Goal: Information Seeking & Learning: Learn about a topic

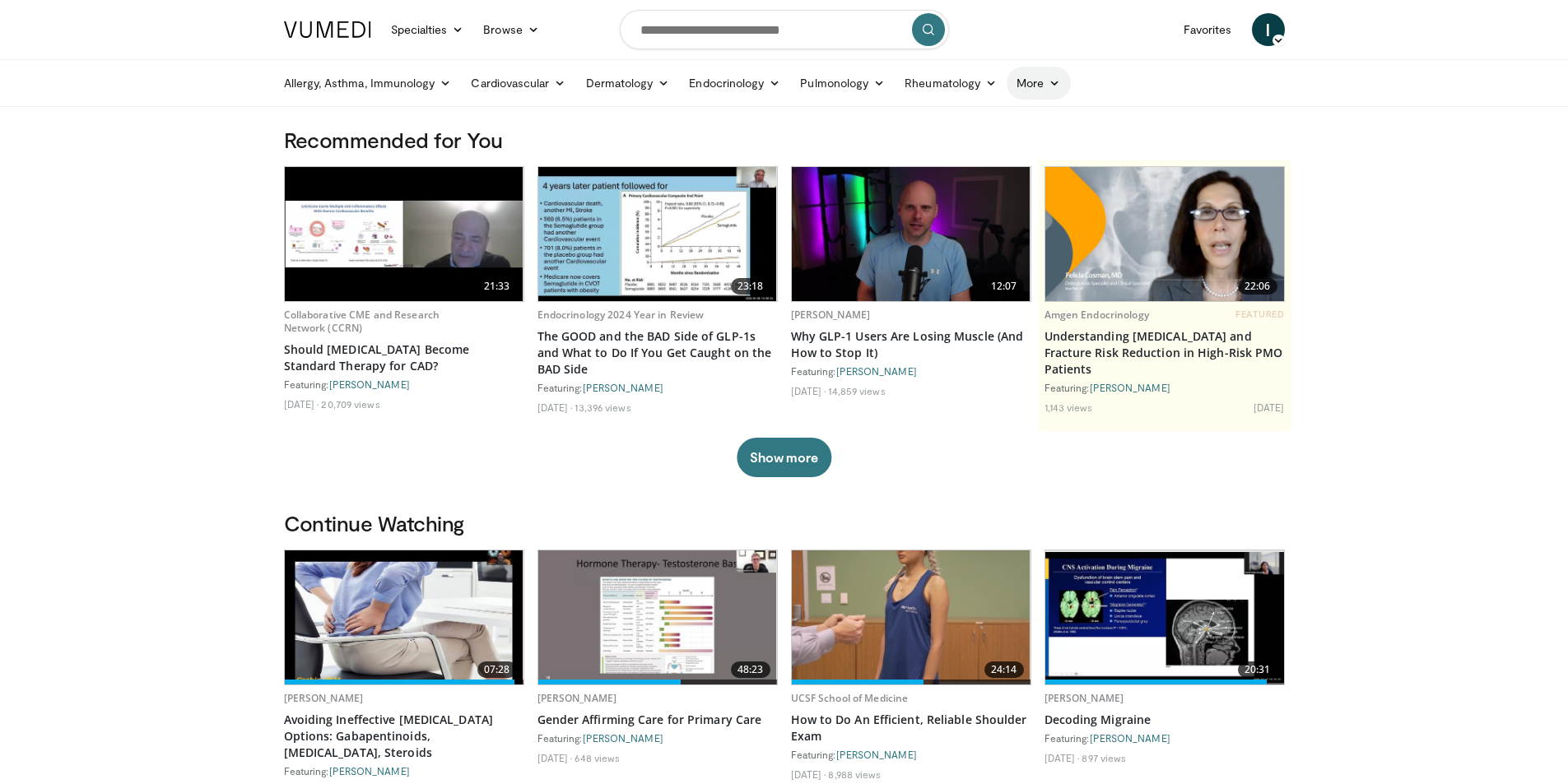
click at [1026, 89] on link "More" at bounding box center [1039, 83] width 64 height 33
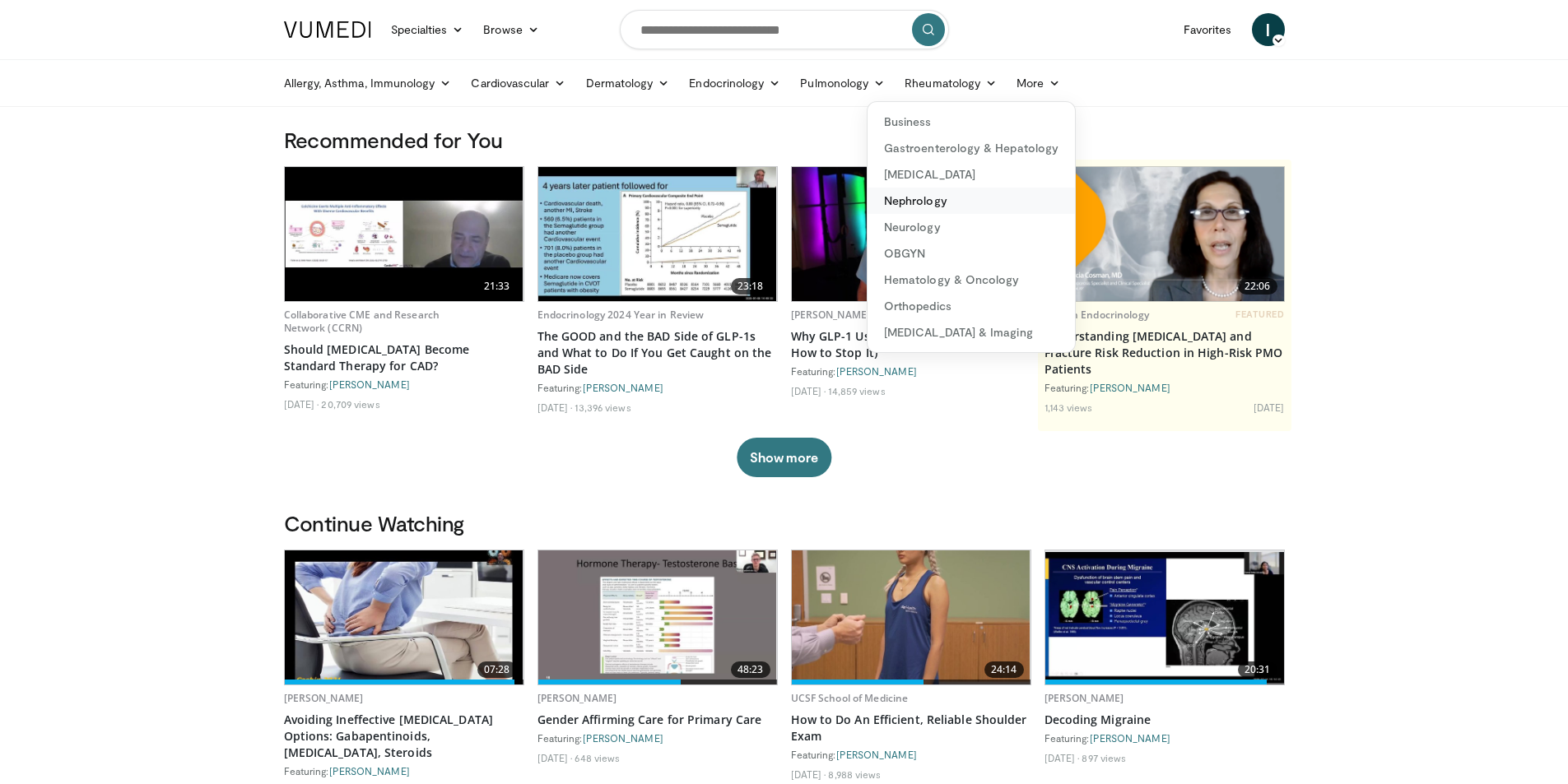
click at [923, 201] on link "Nephrology" at bounding box center [972, 200] width 207 height 26
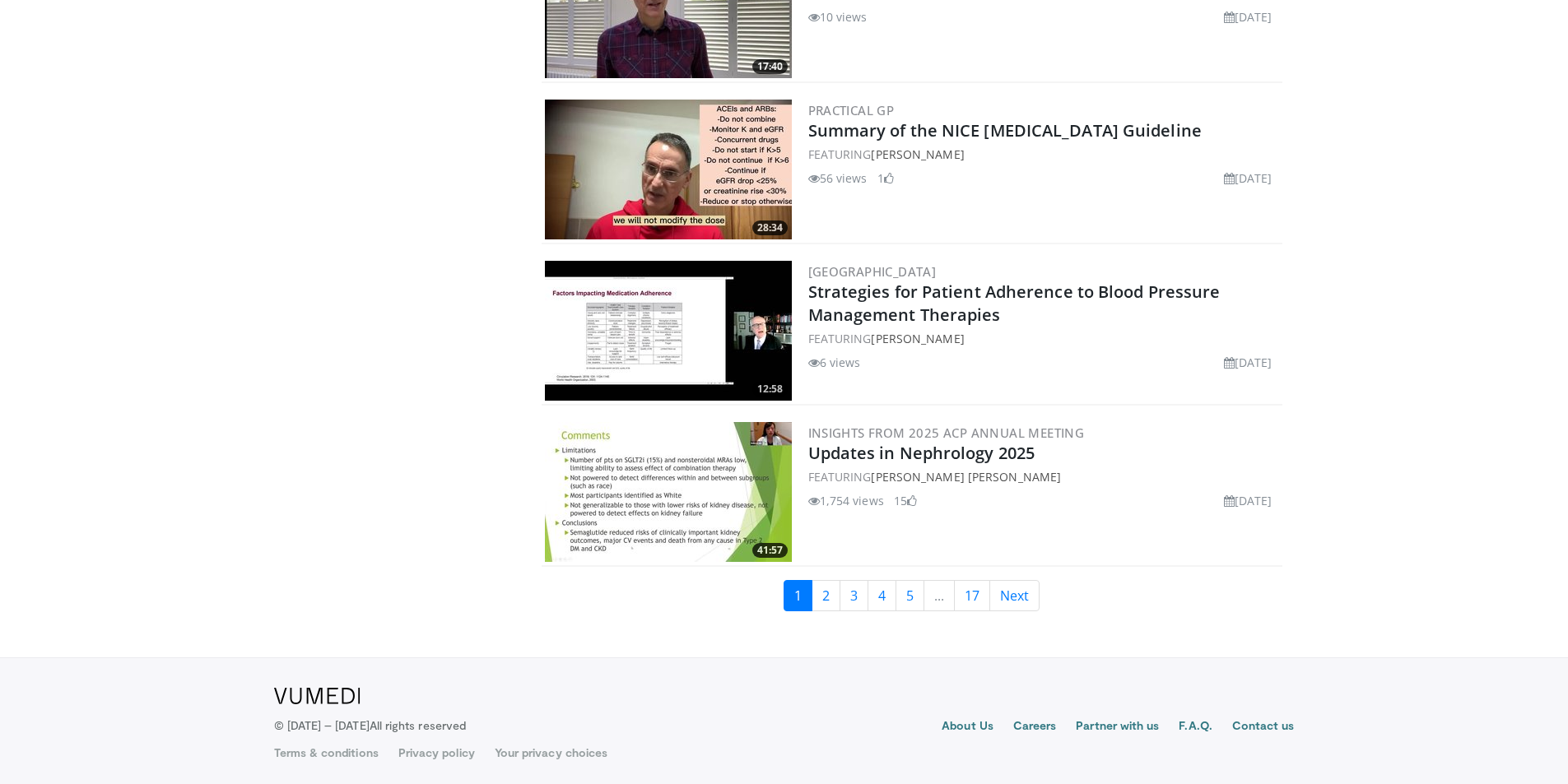
scroll to position [3638, 0]
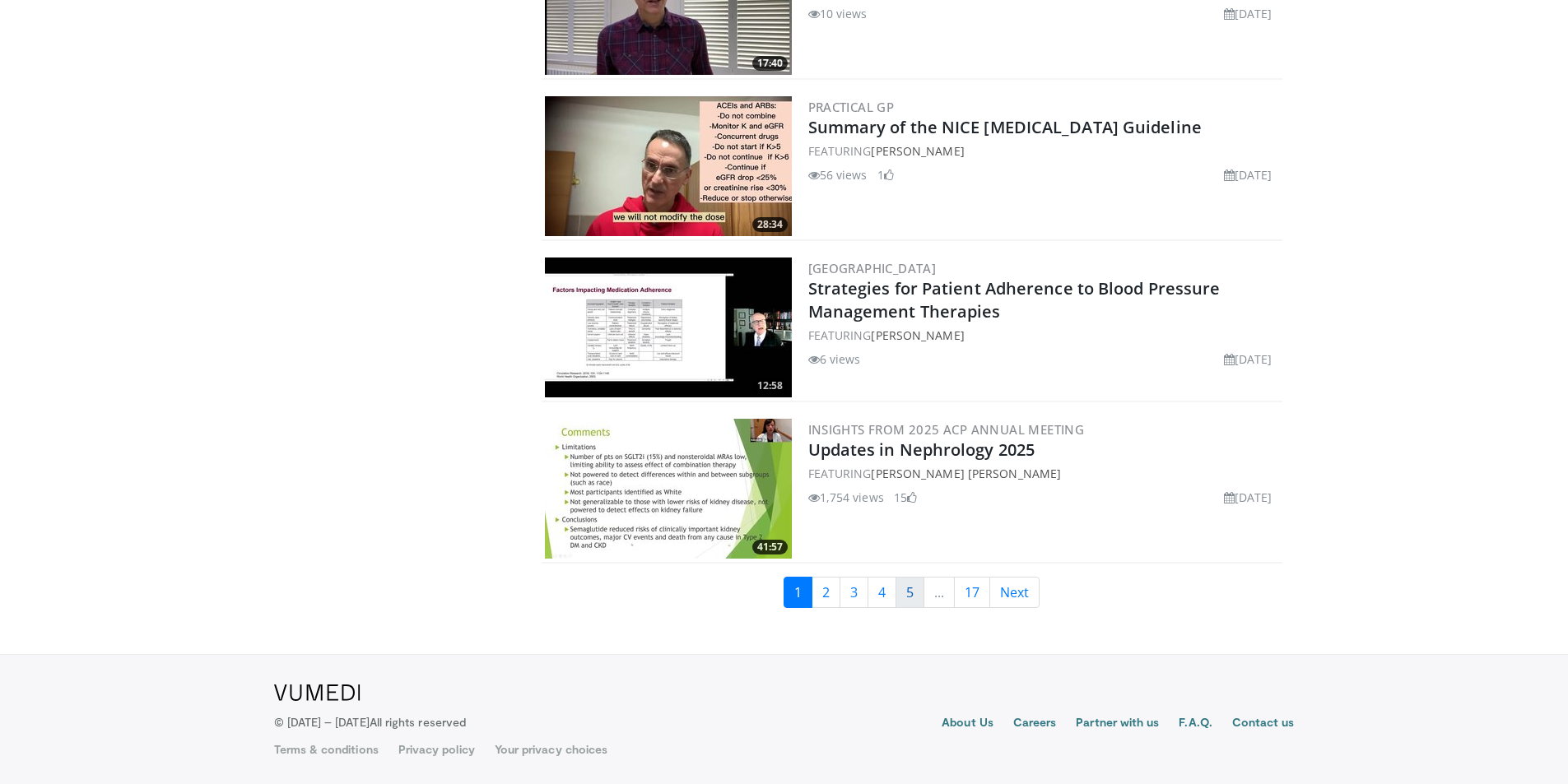
click at [907, 588] on link "5" at bounding box center [910, 592] width 29 height 31
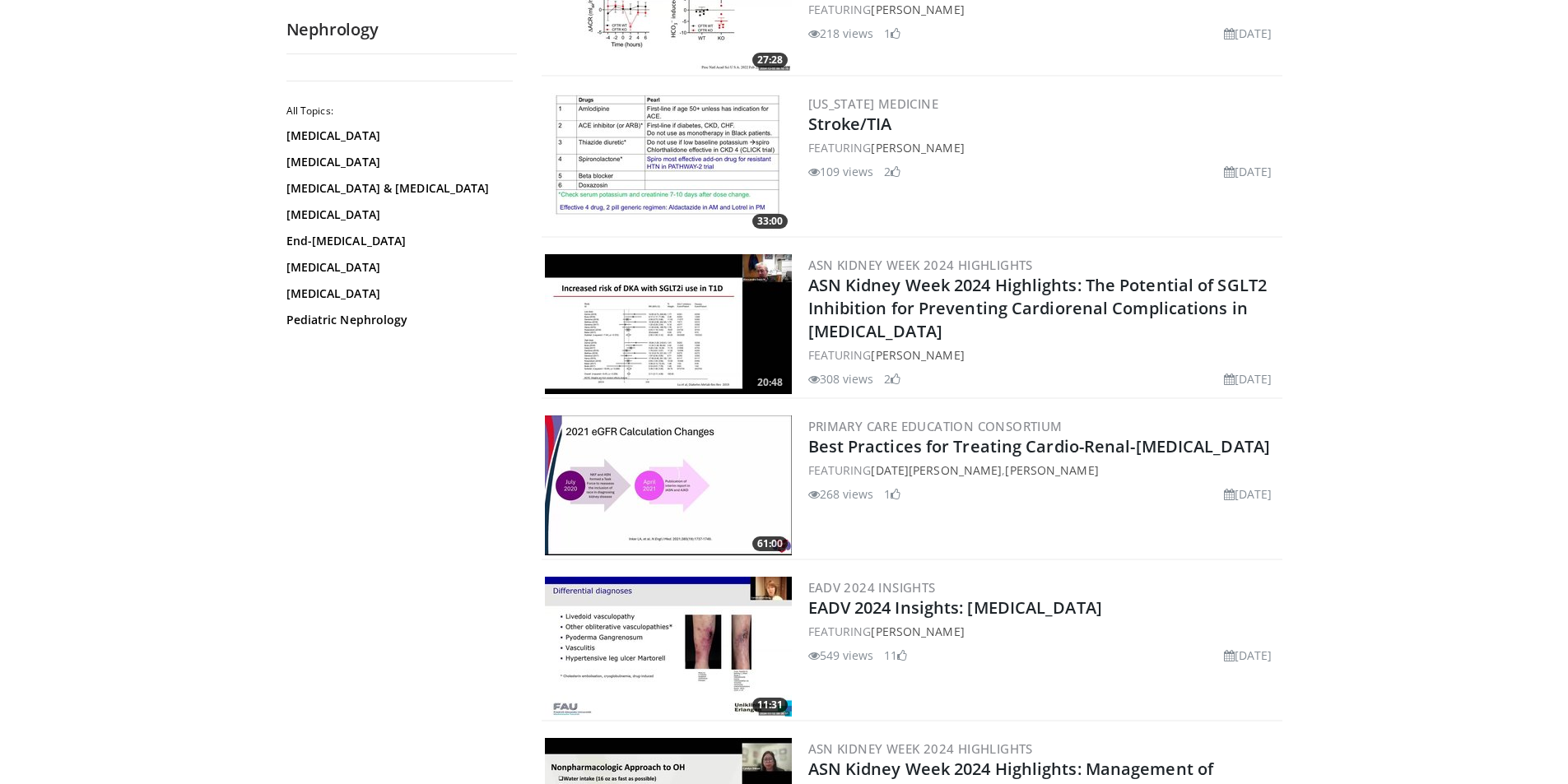
scroll to position [3538, 0]
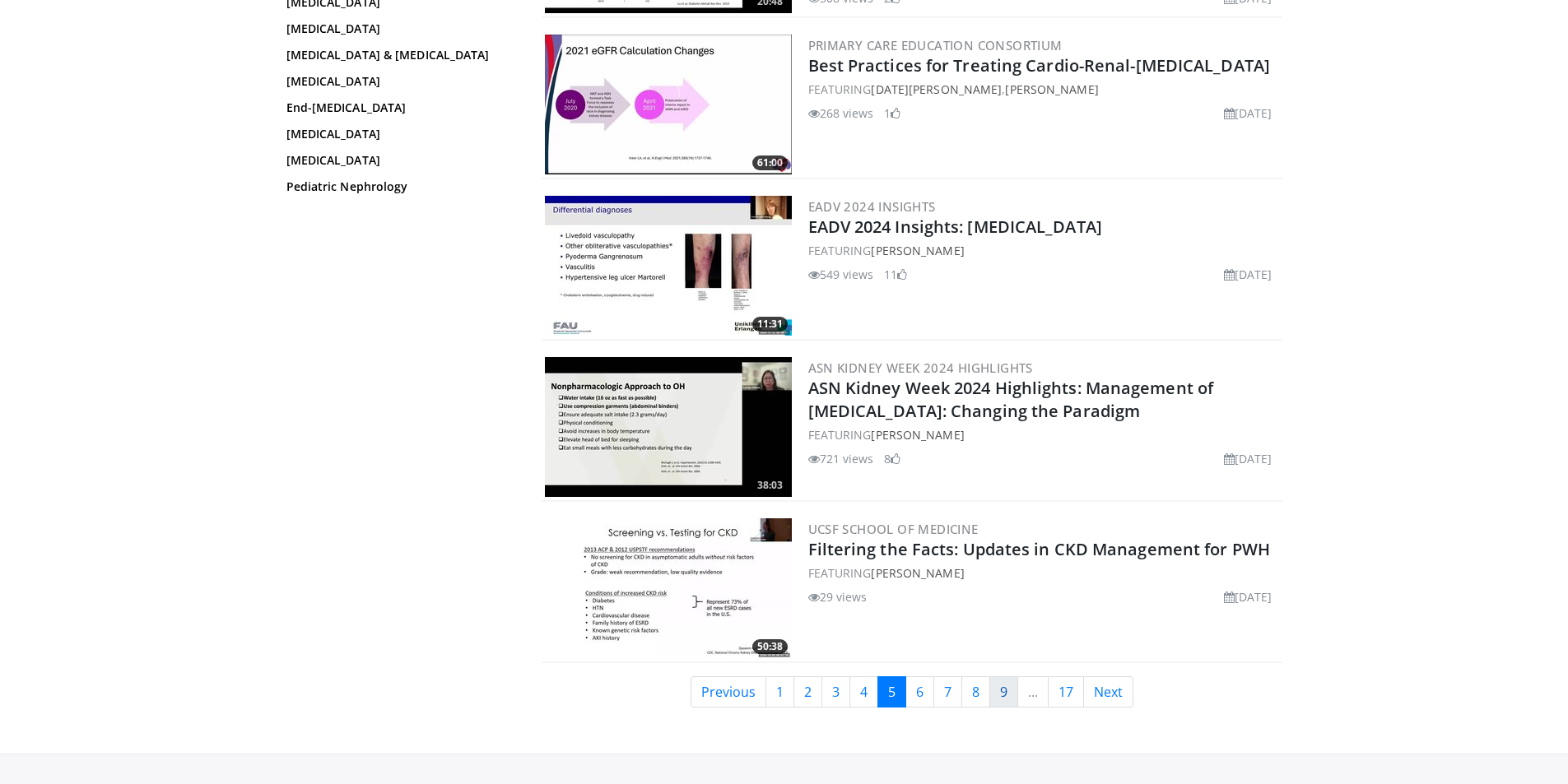
click at [1003, 683] on link "9" at bounding box center [1004, 691] width 29 height 31
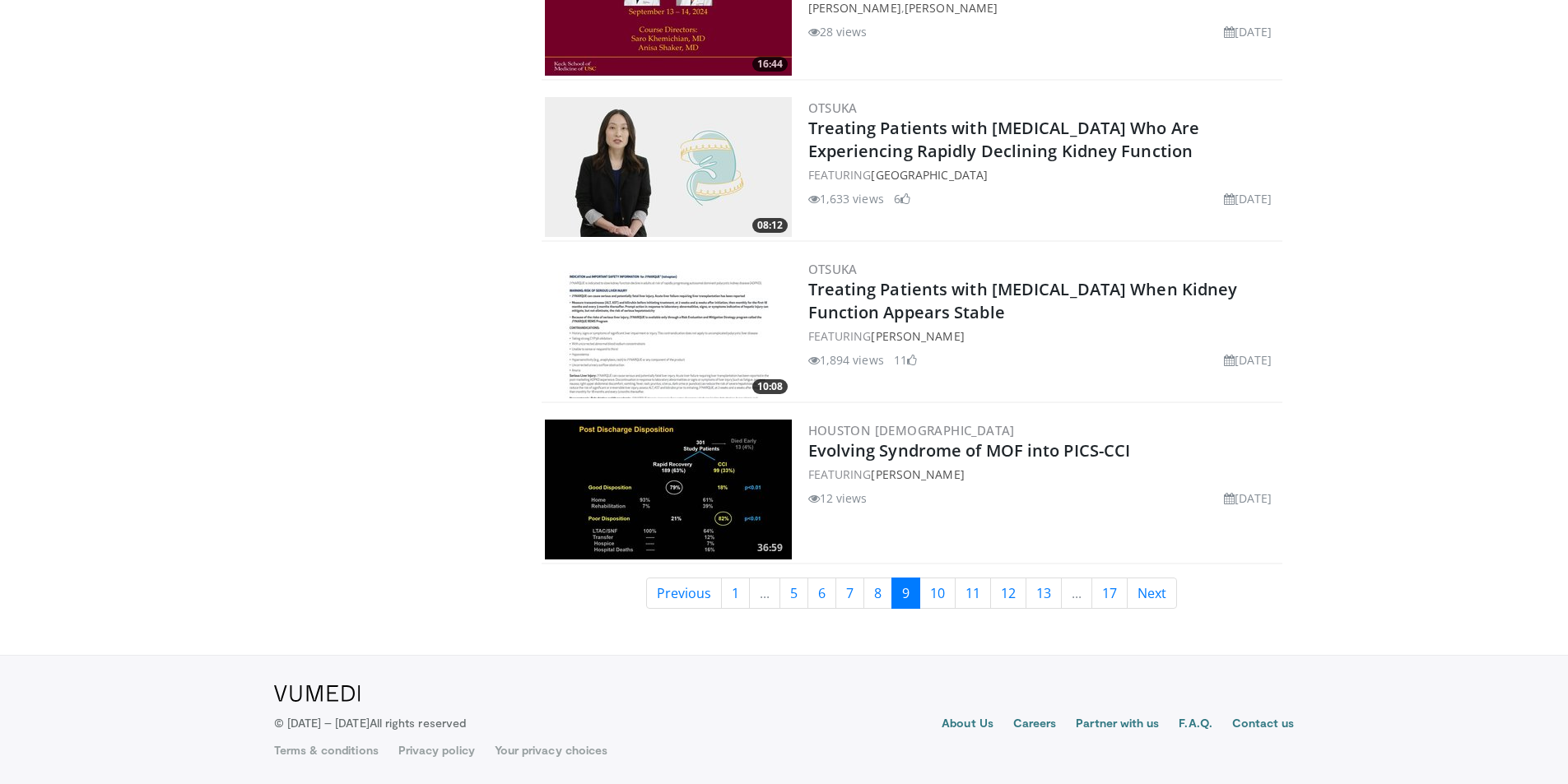
scroll to position [3638, 0]
click at [942, 590] on link "10" at bounding box center [938, 592] width 36 height 31
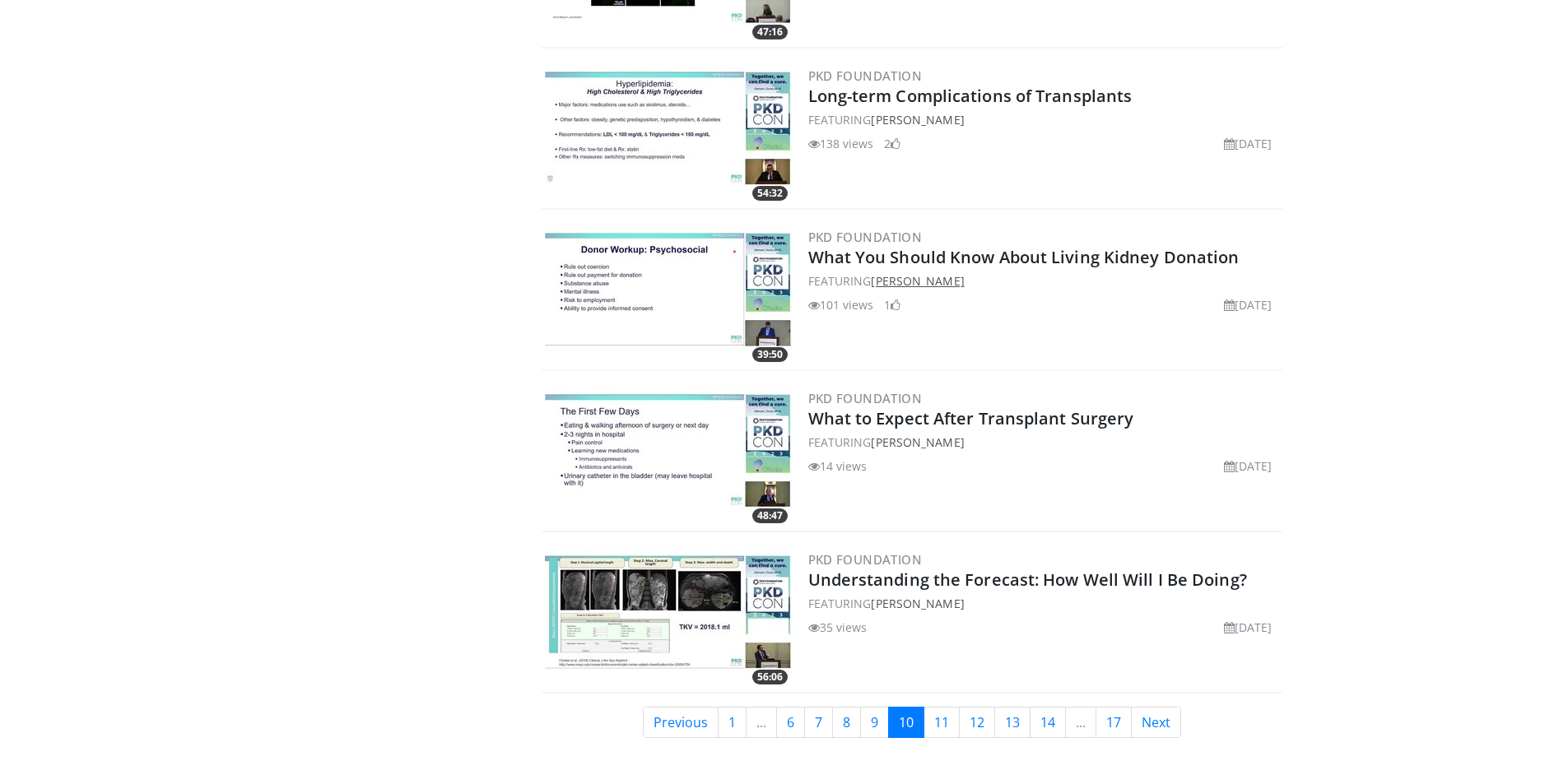
scroll to position [3638, 0]
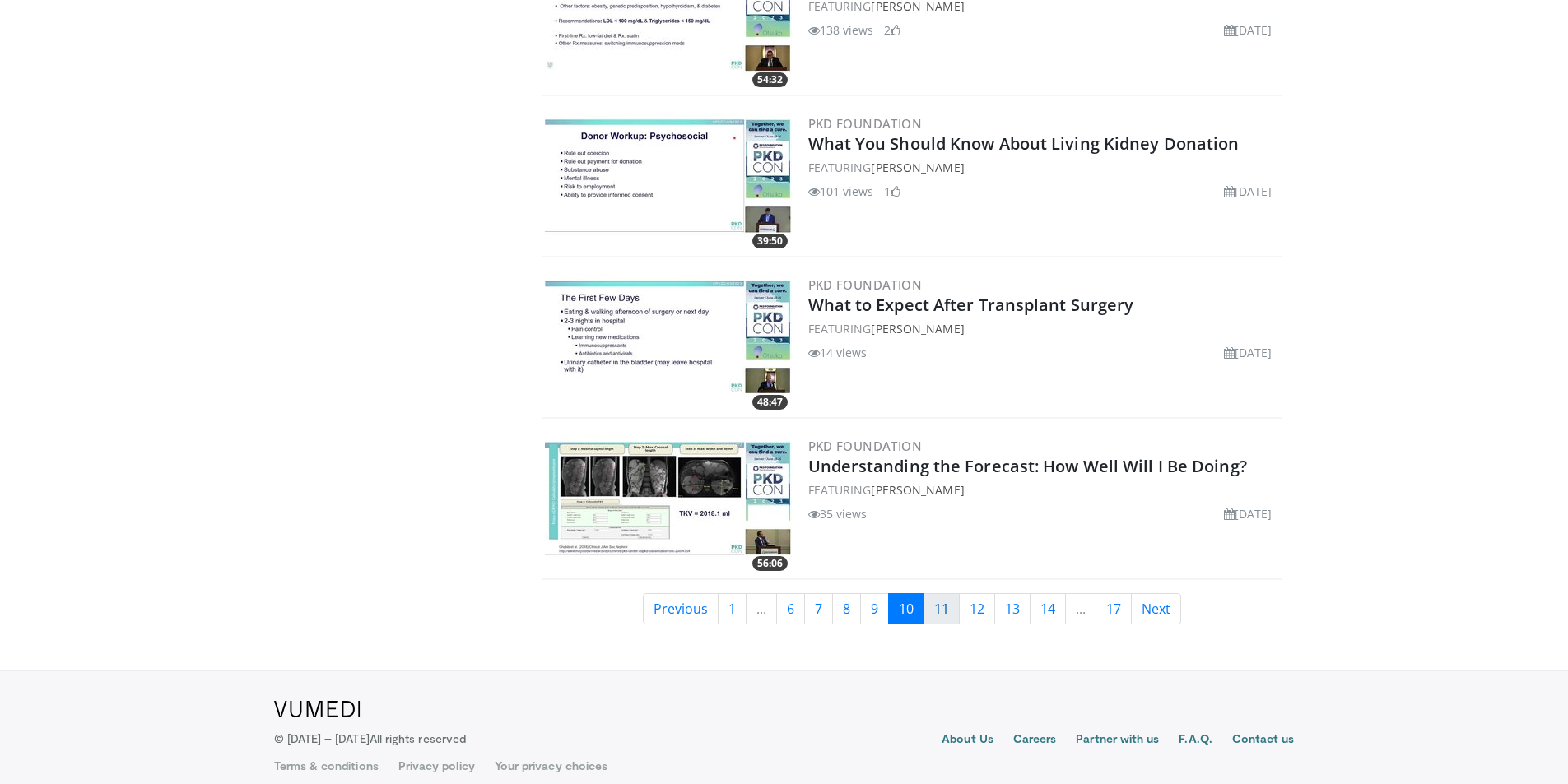
click at [949, 594] on link "11" at bounding box center [942, 609] width 36 height 31
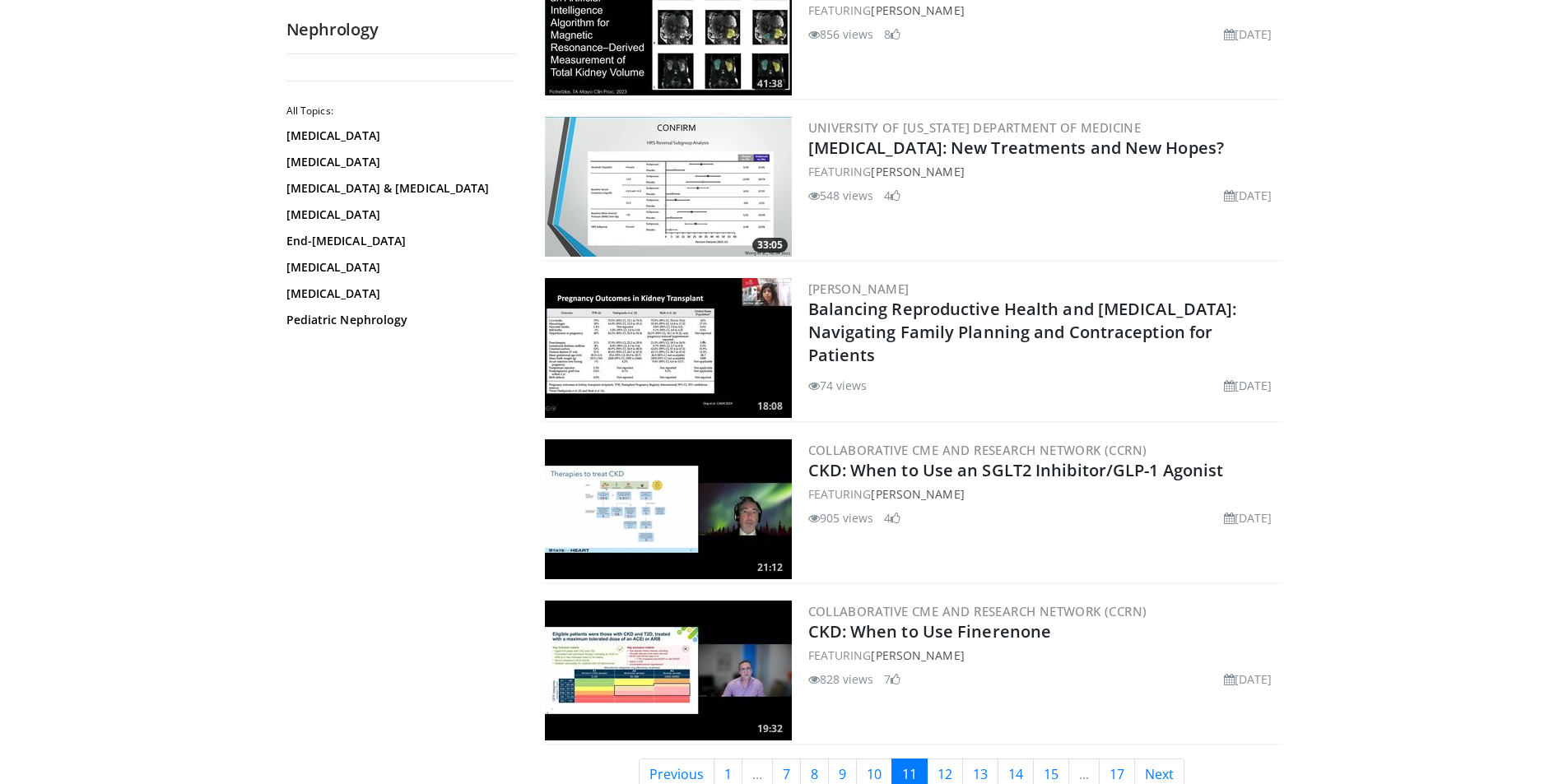
scroll to position [3538, 0]
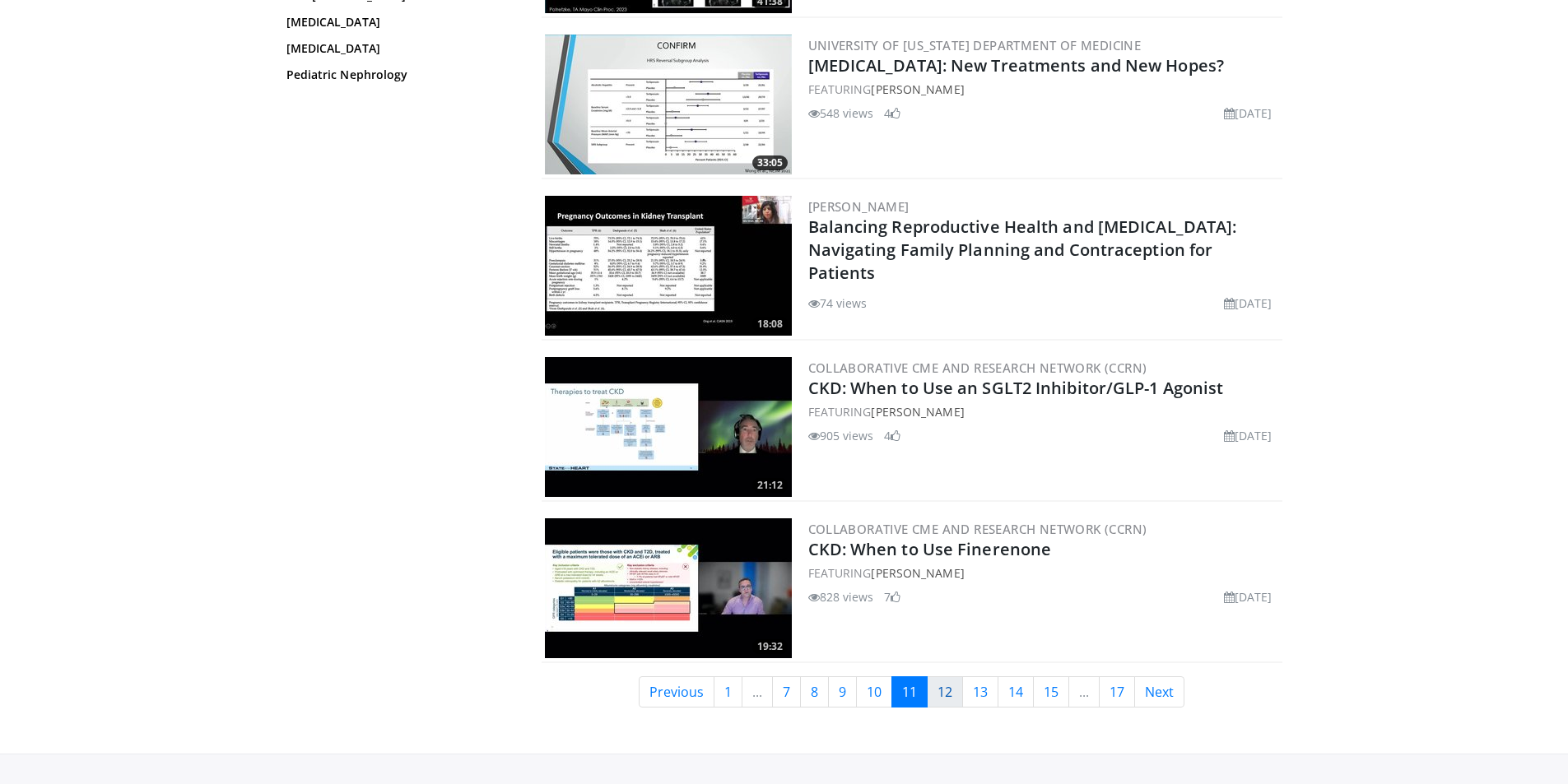
click at [944, 686] on link "12" at bounding box center [945, 691] width 36 height 31
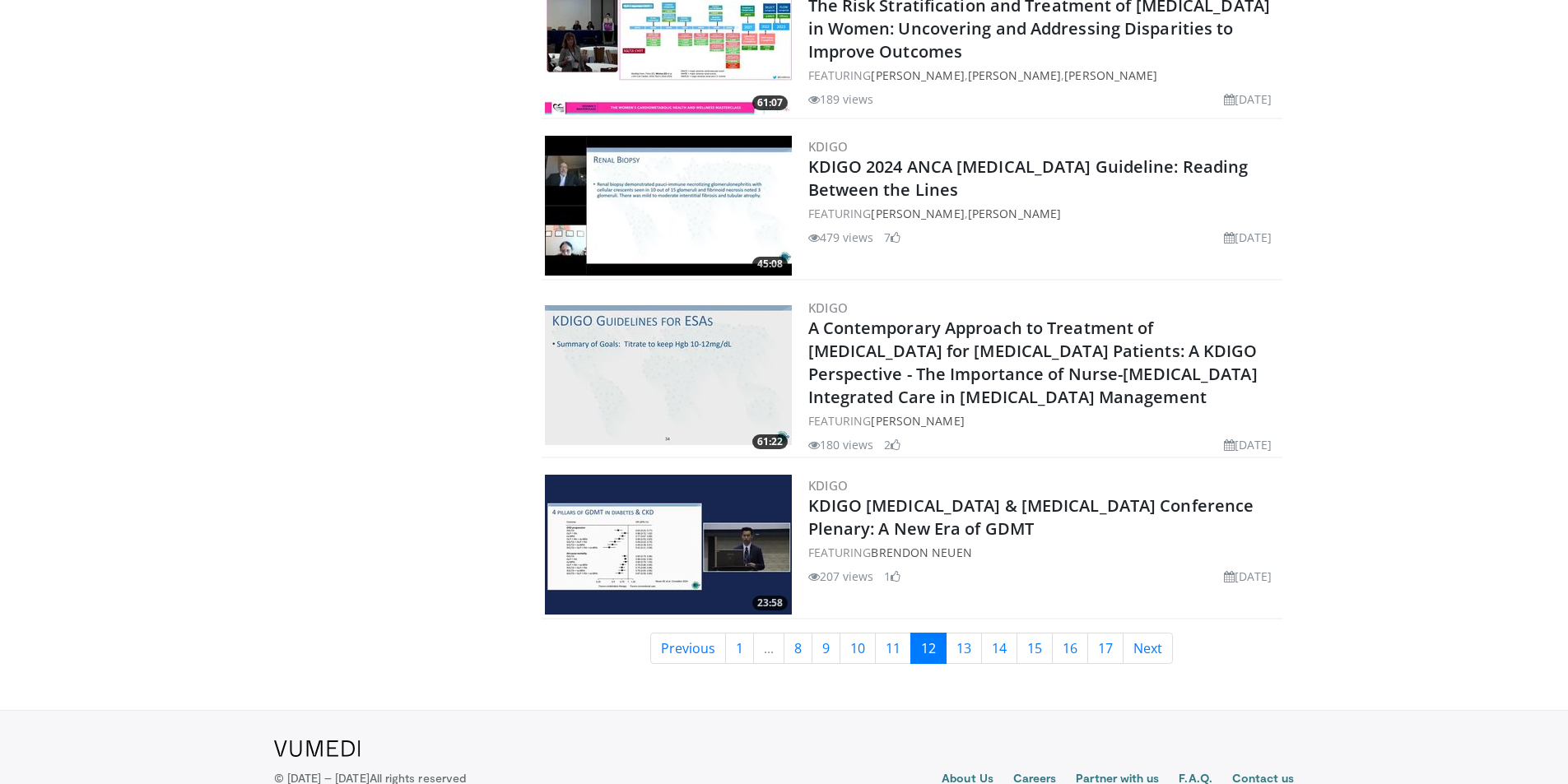
scroll to position [3620, 0]
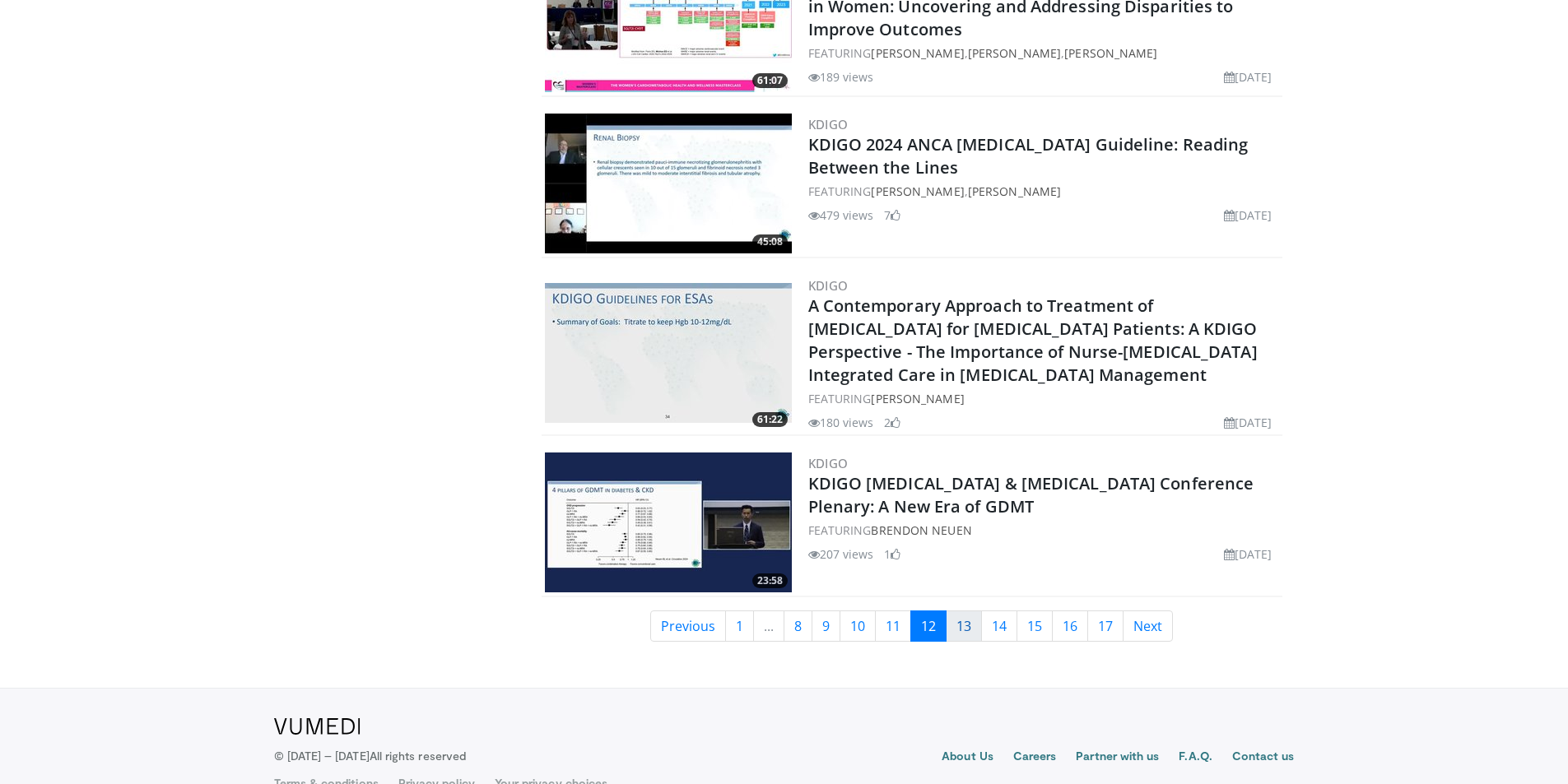
click at [963, 626] on link "13" at bounding box center [964, 626] width 36 height 31
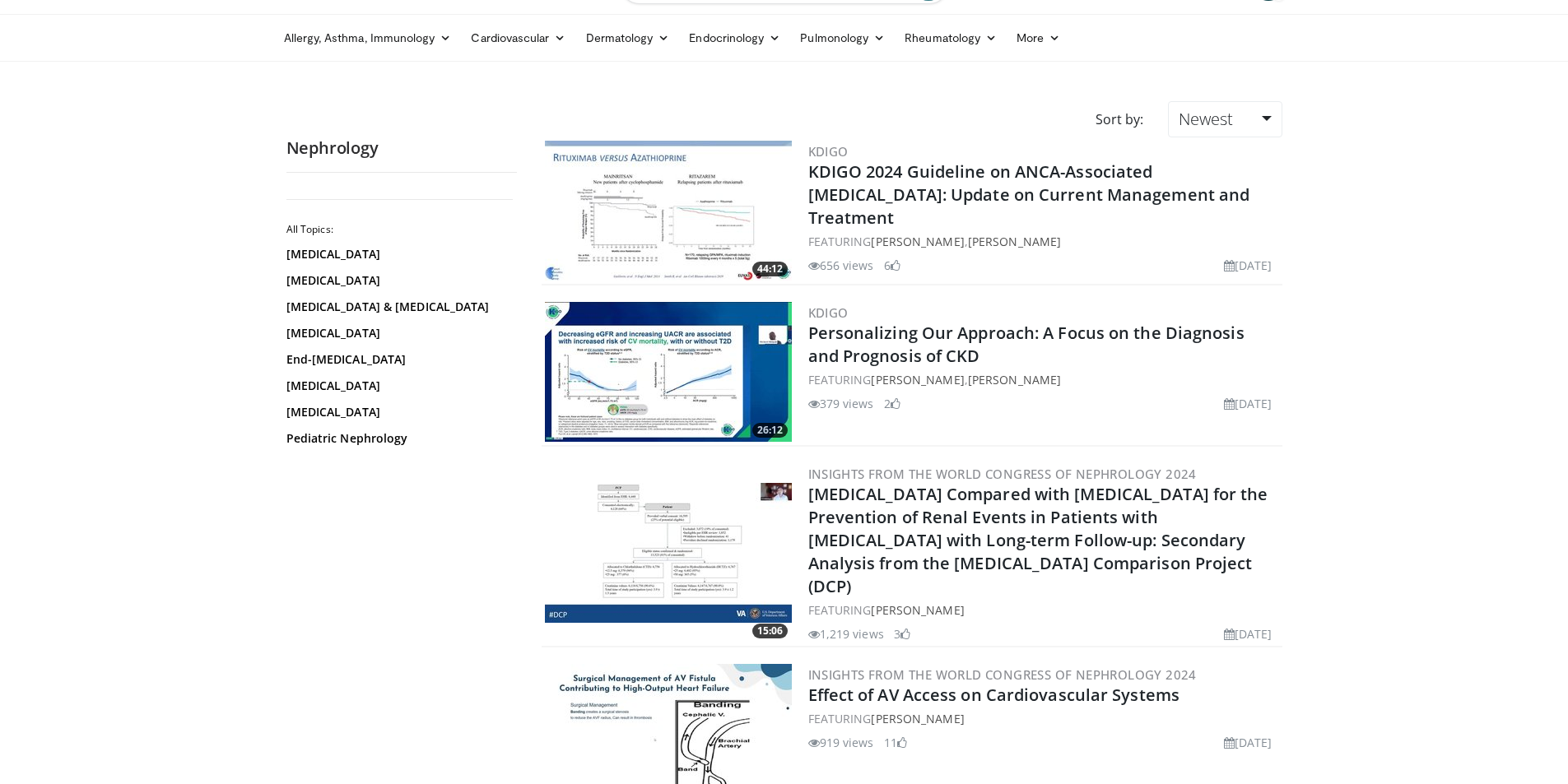
scroll to position [83, 0]
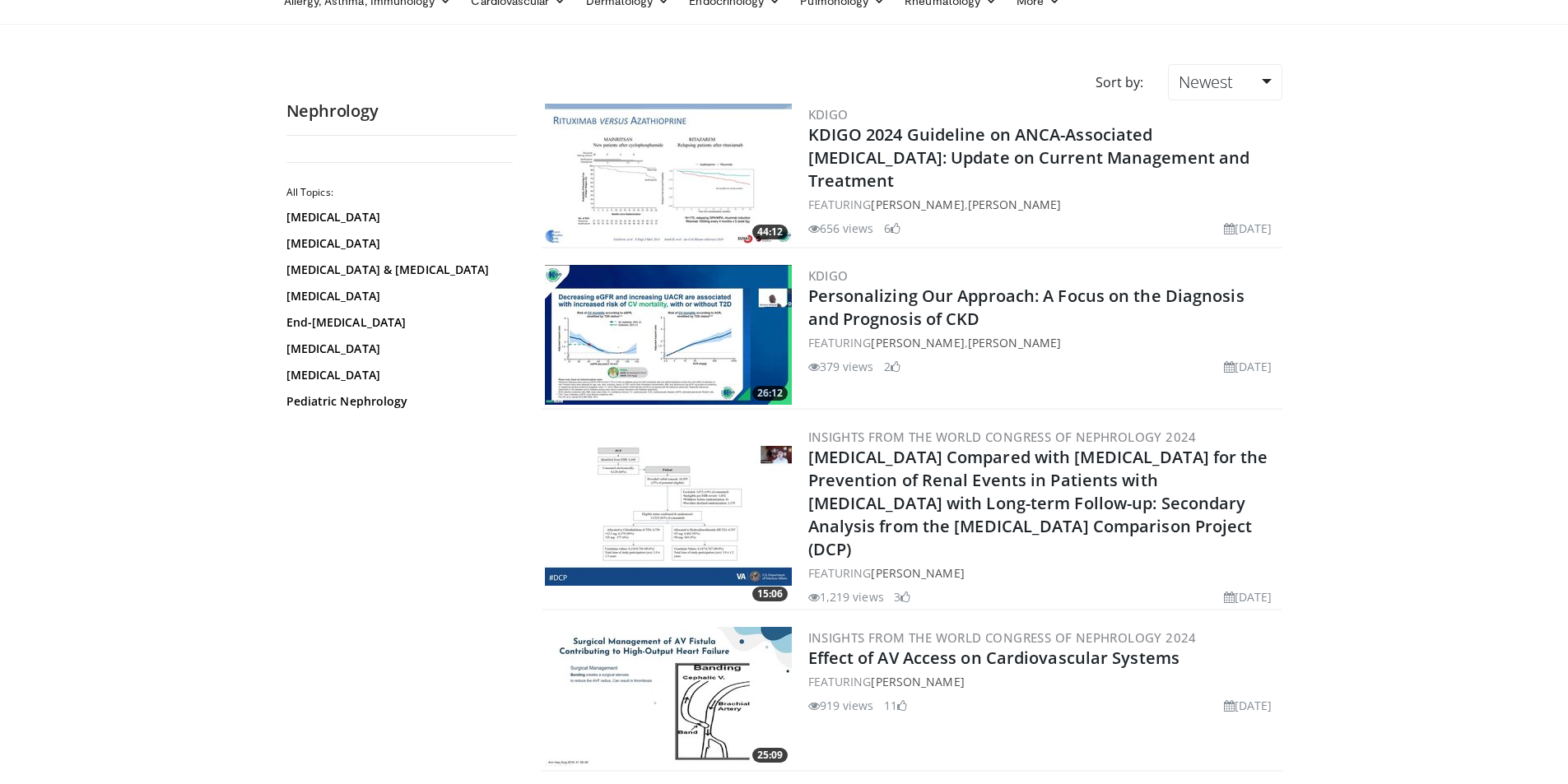
click at [769, 359] on img at bounding box center [669, 335] width 247 height 139
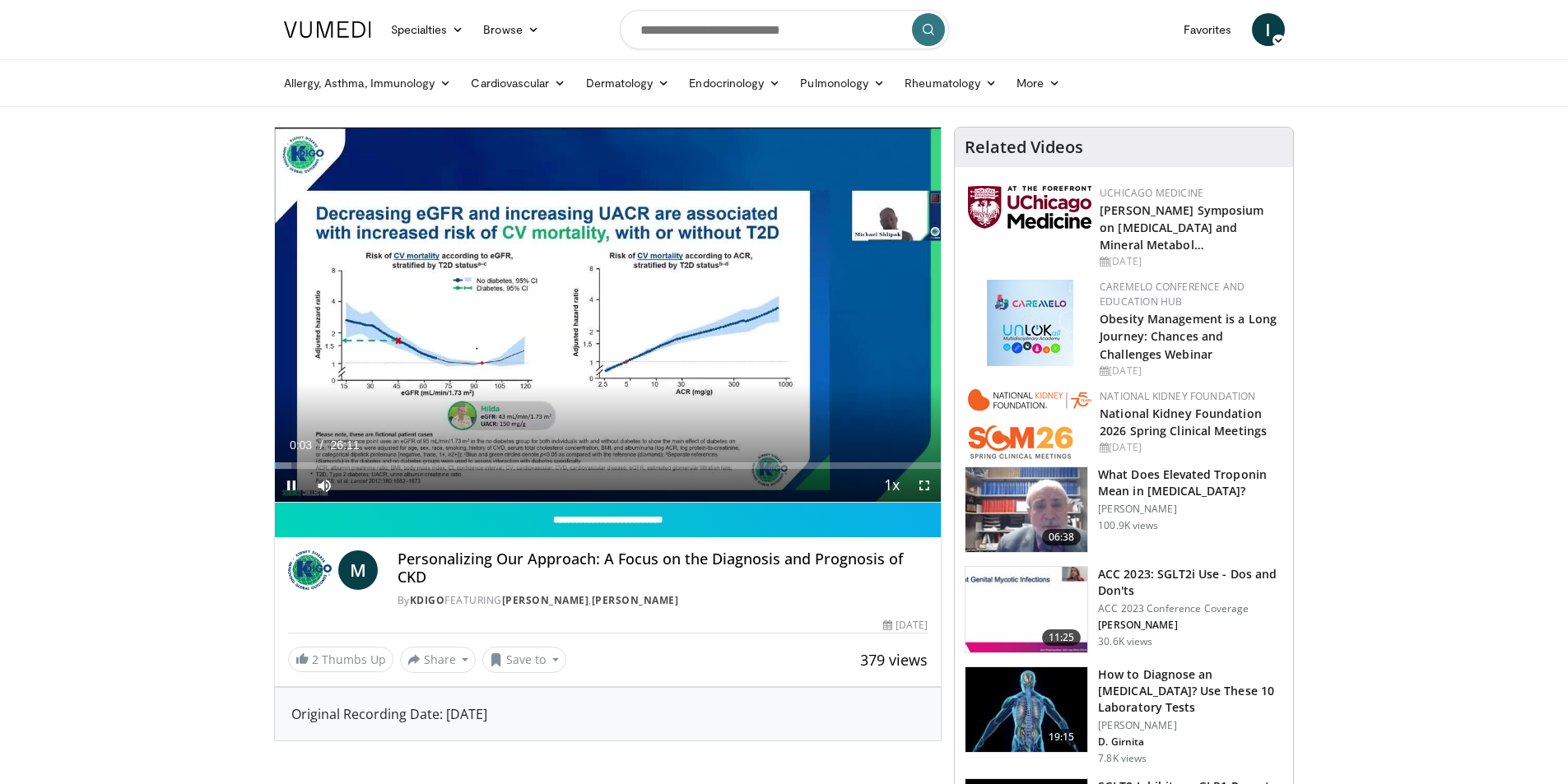
click at [296, 485] on video-js "**********" at bounding box center [608, 315] width 667 height 376
click at [290, 487] on span "Video Player" at bounding box center [291, 485] width 33 height 33
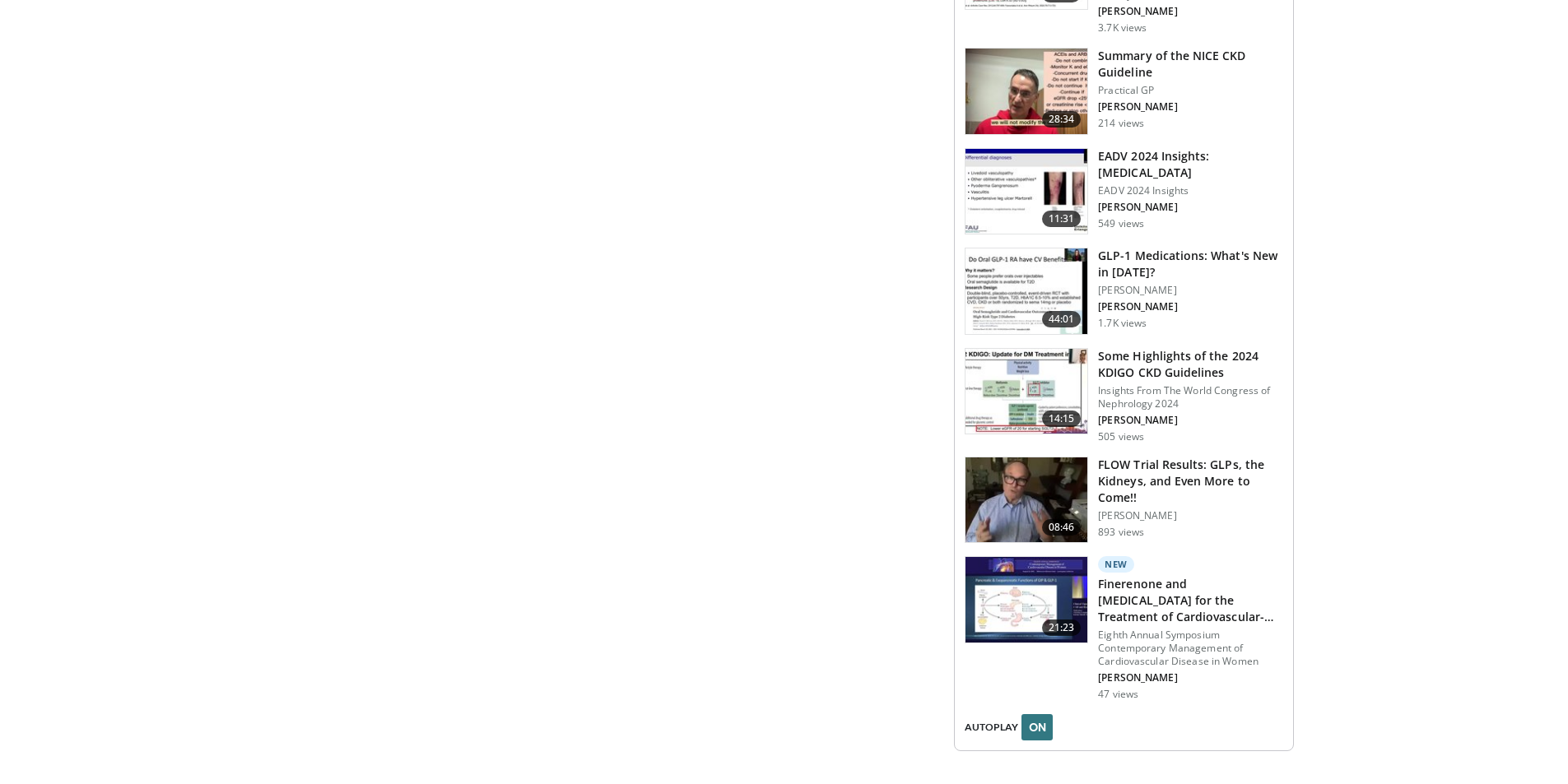
scroll to position [1893, 0]
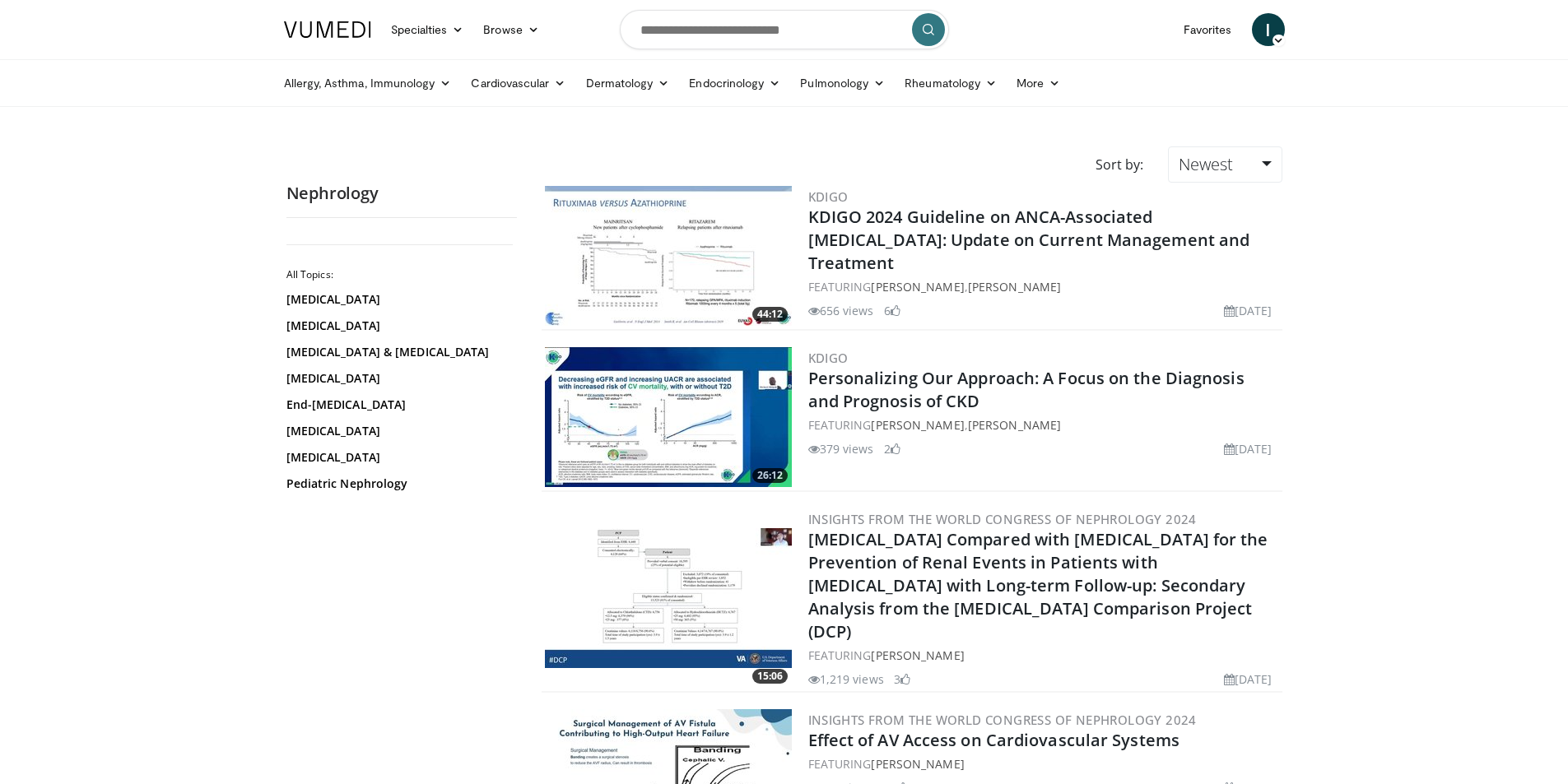
click at [712, 413] on img at bounding box center [669, 417] width 247 height 139
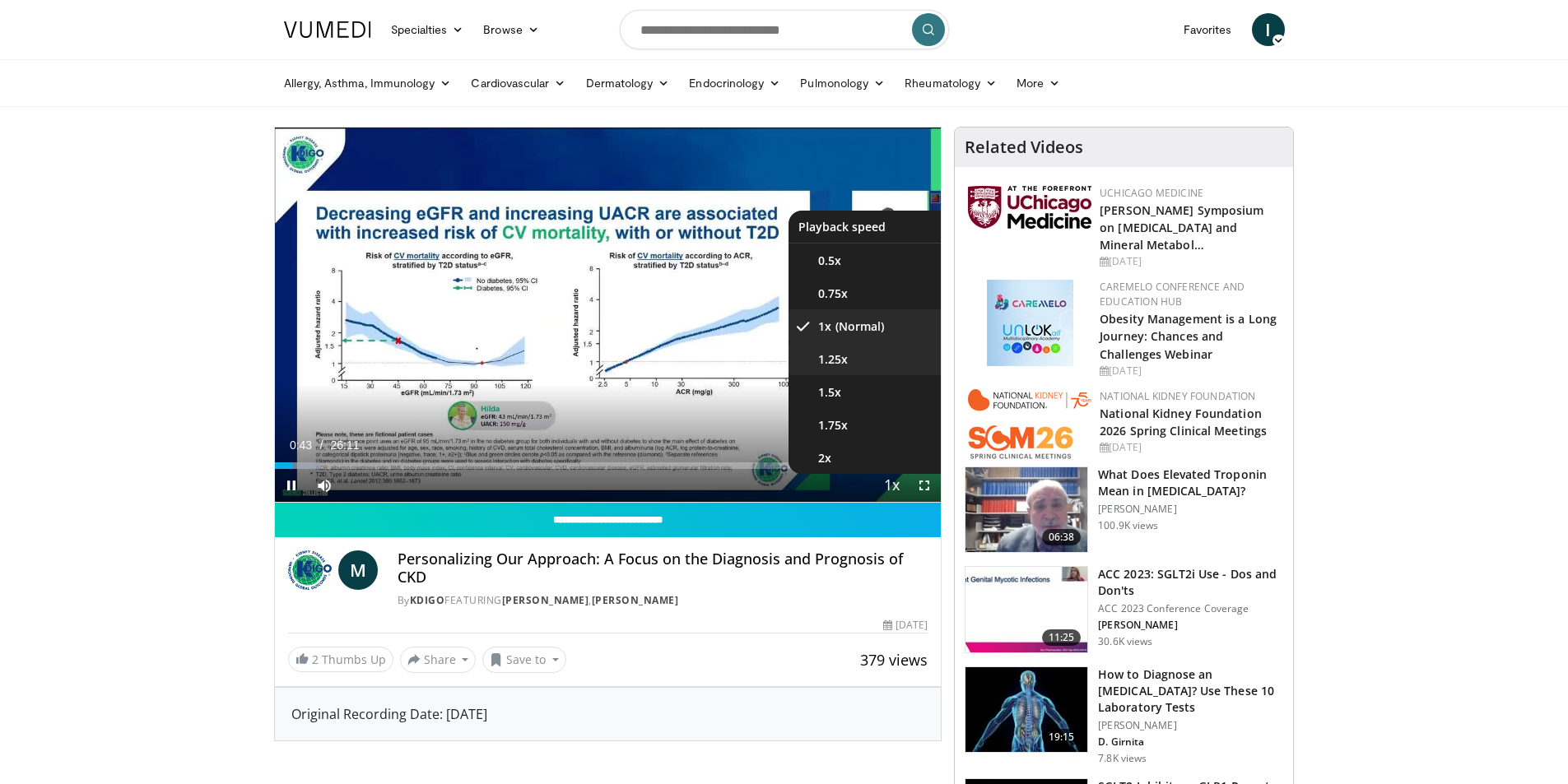
click at [845, 357] on span "1.25x" at bounding box center [833, 360] width 30 height 17
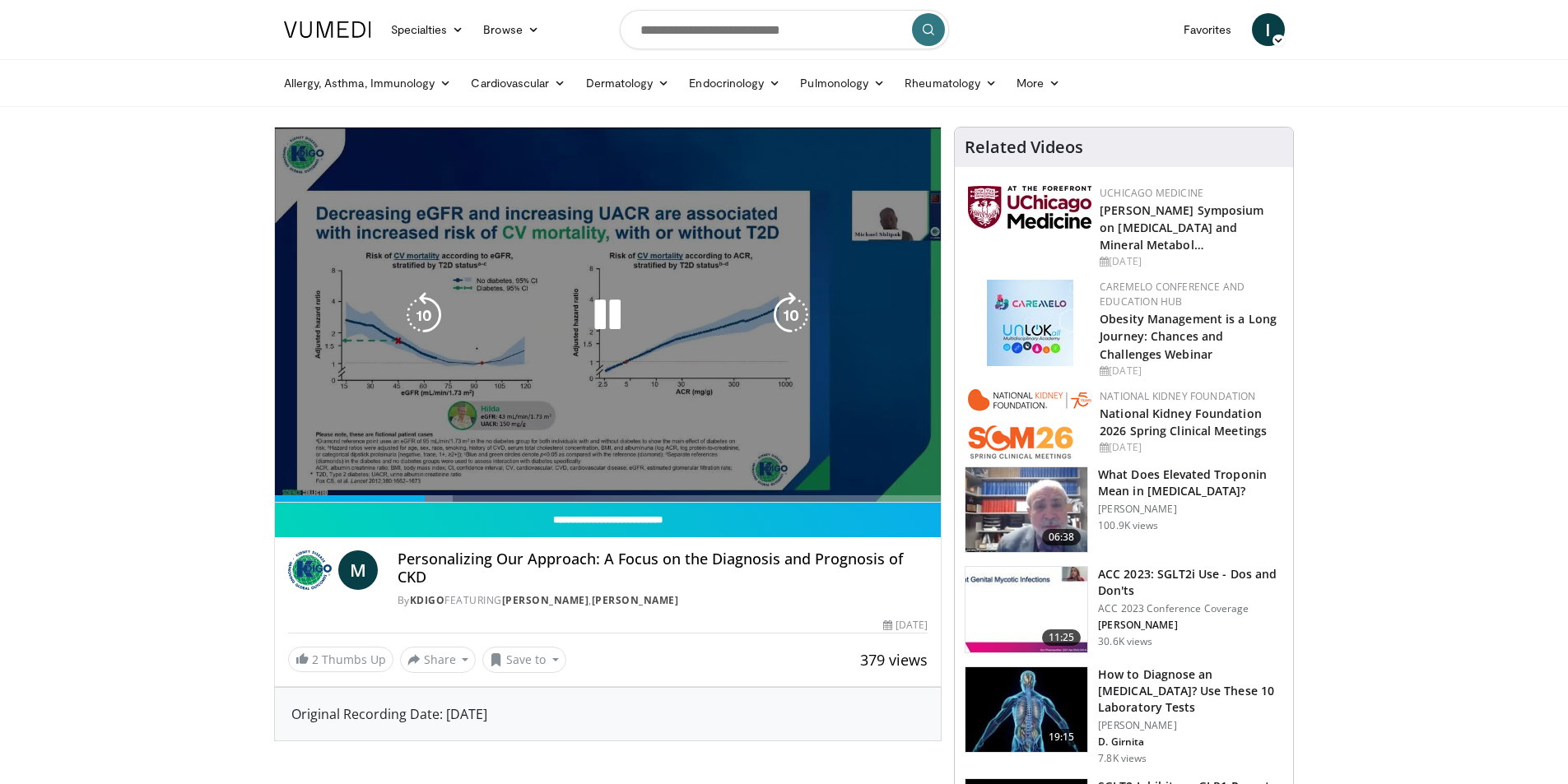
click at [292, 486] on div "10 seconds Tap to unmute" at bounding box center [608, 315] width 667 height 375
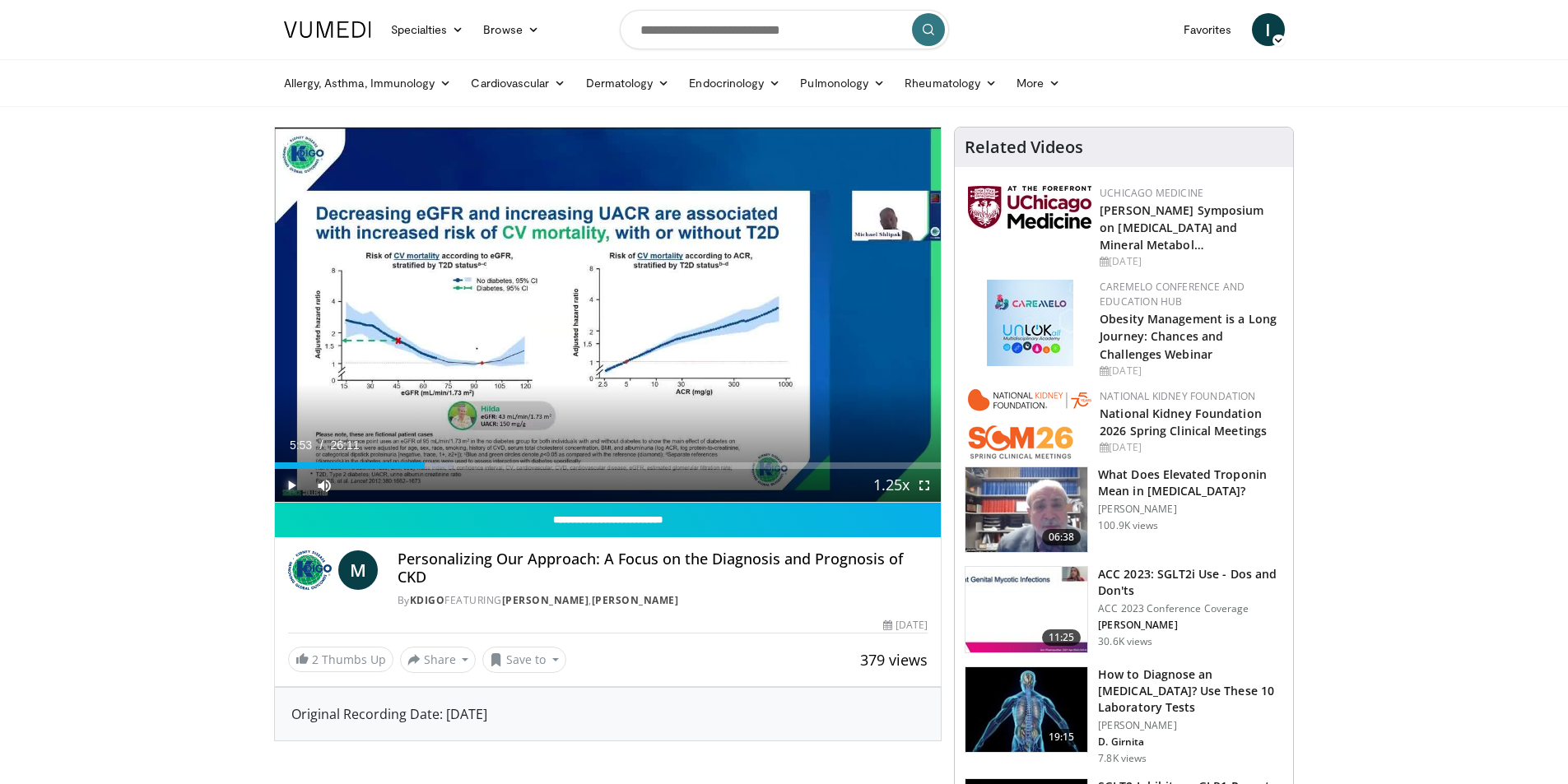
drag, startPoint x: 287, startPoint y: 485, endPoint x: 289, endPoint y: 475, distance: 10.2
click at [287, 481] on span "Video Player" at bounding box center [291, 485] width 33 height 33
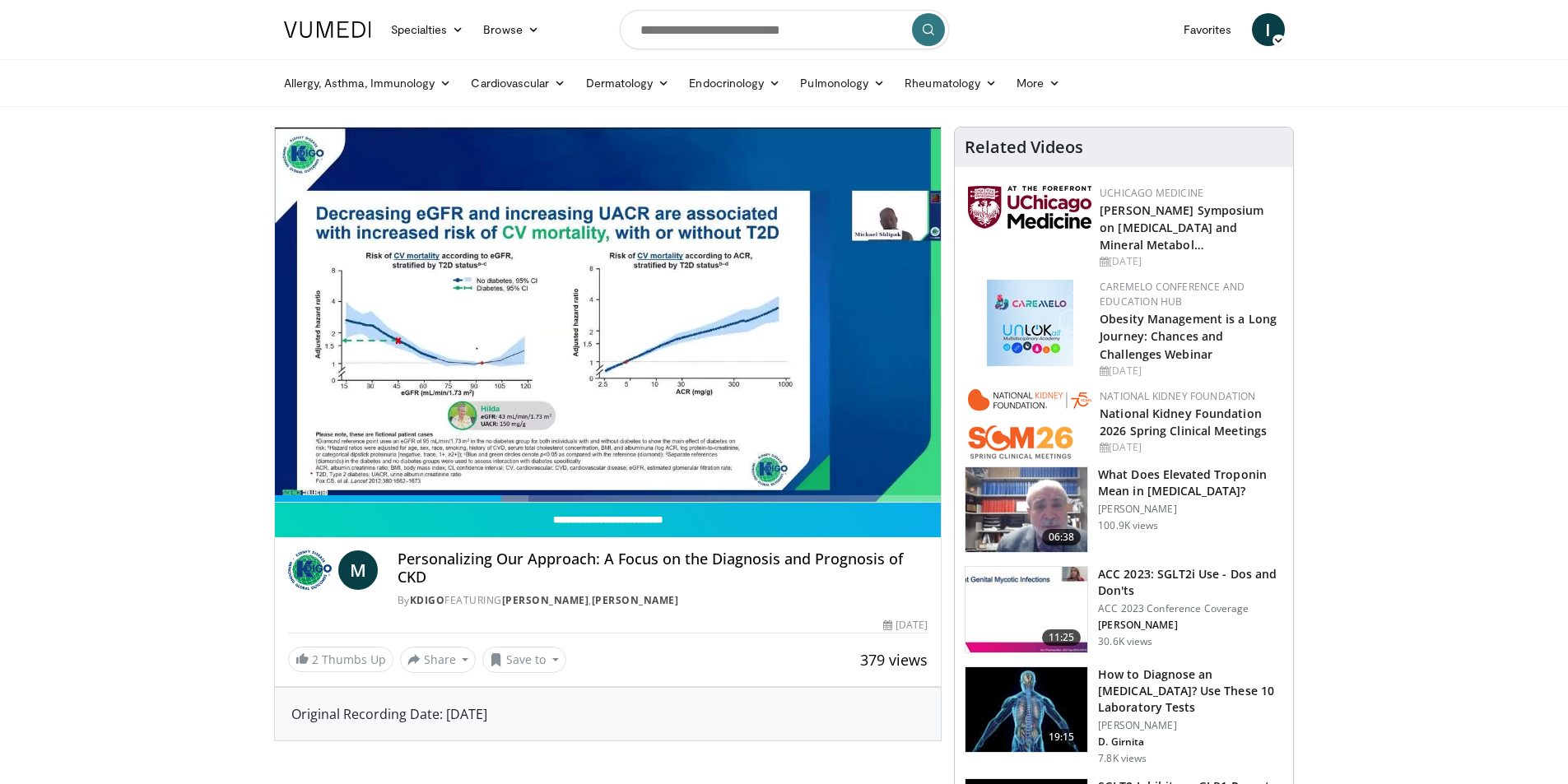
drag, startPoint x: 178, startPoint y: 418, endPoint x: 158, endPoint y: 404, distance: 24.4
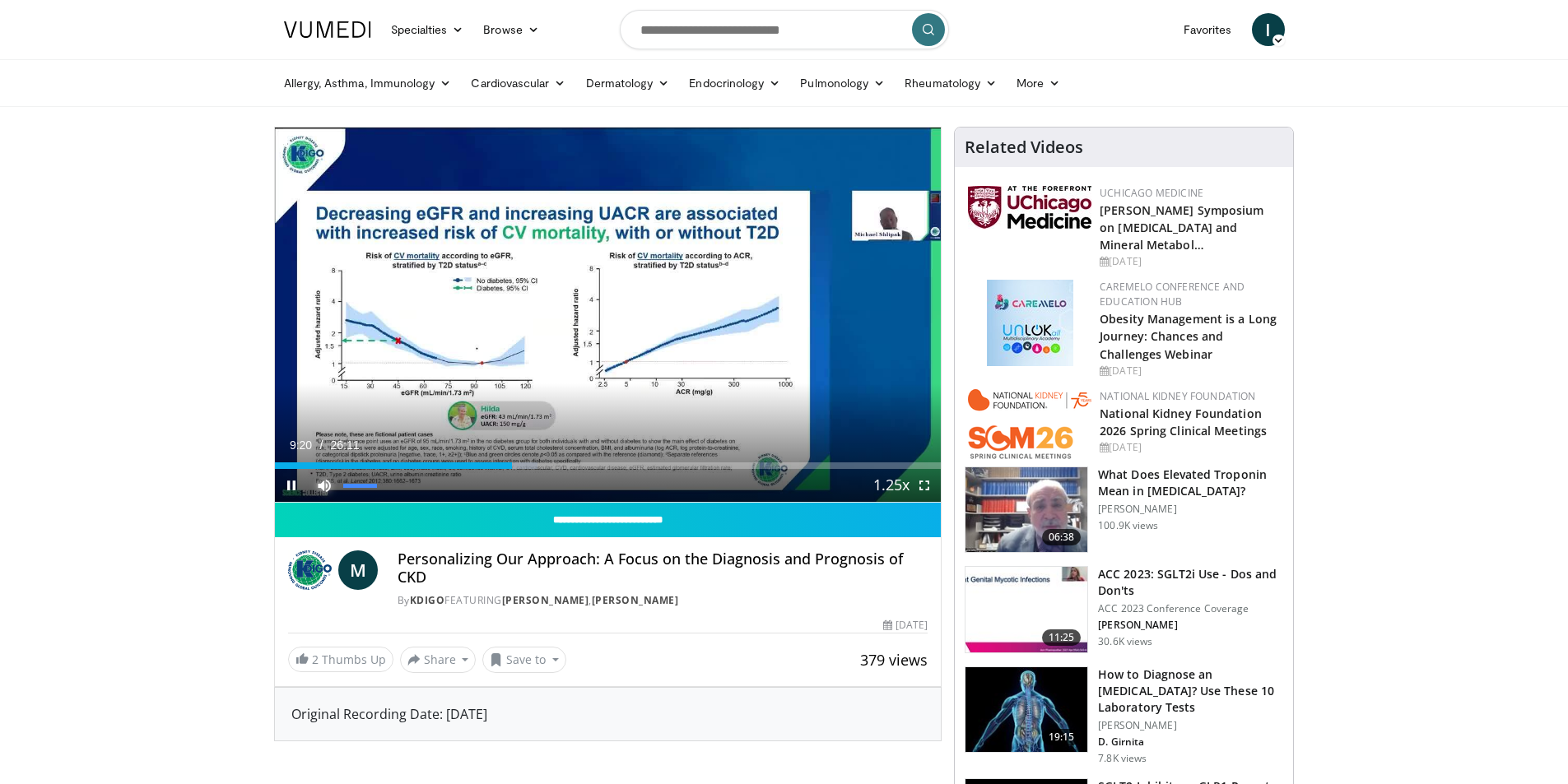
click at [315, 473] on span "Video Player" at bounding box center [324, 485] width 33 height 33
click at [288, 480] on span "Video Player" at bounding box center [291, 485] width 33 height 33
click at [318, 486] on span "Video Player" at bounding box center [324, 485] width 33 height 33
click at [288, 487] on span "Video Player" at bounding box center [291, 485] width 33 height 33
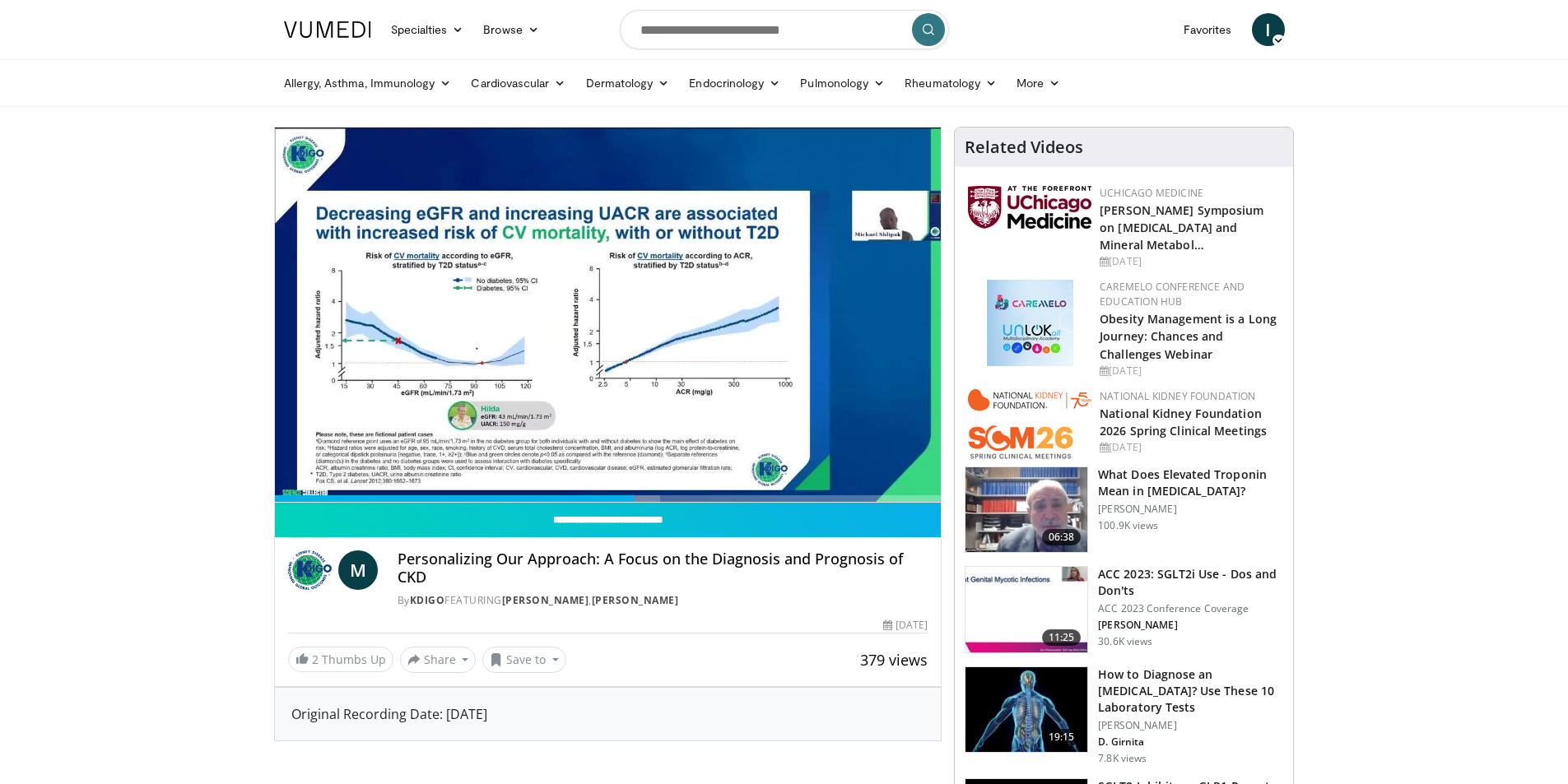
click at [288, 483] on video-js "**********" at bounding box center [608, 315] width 667 height 376
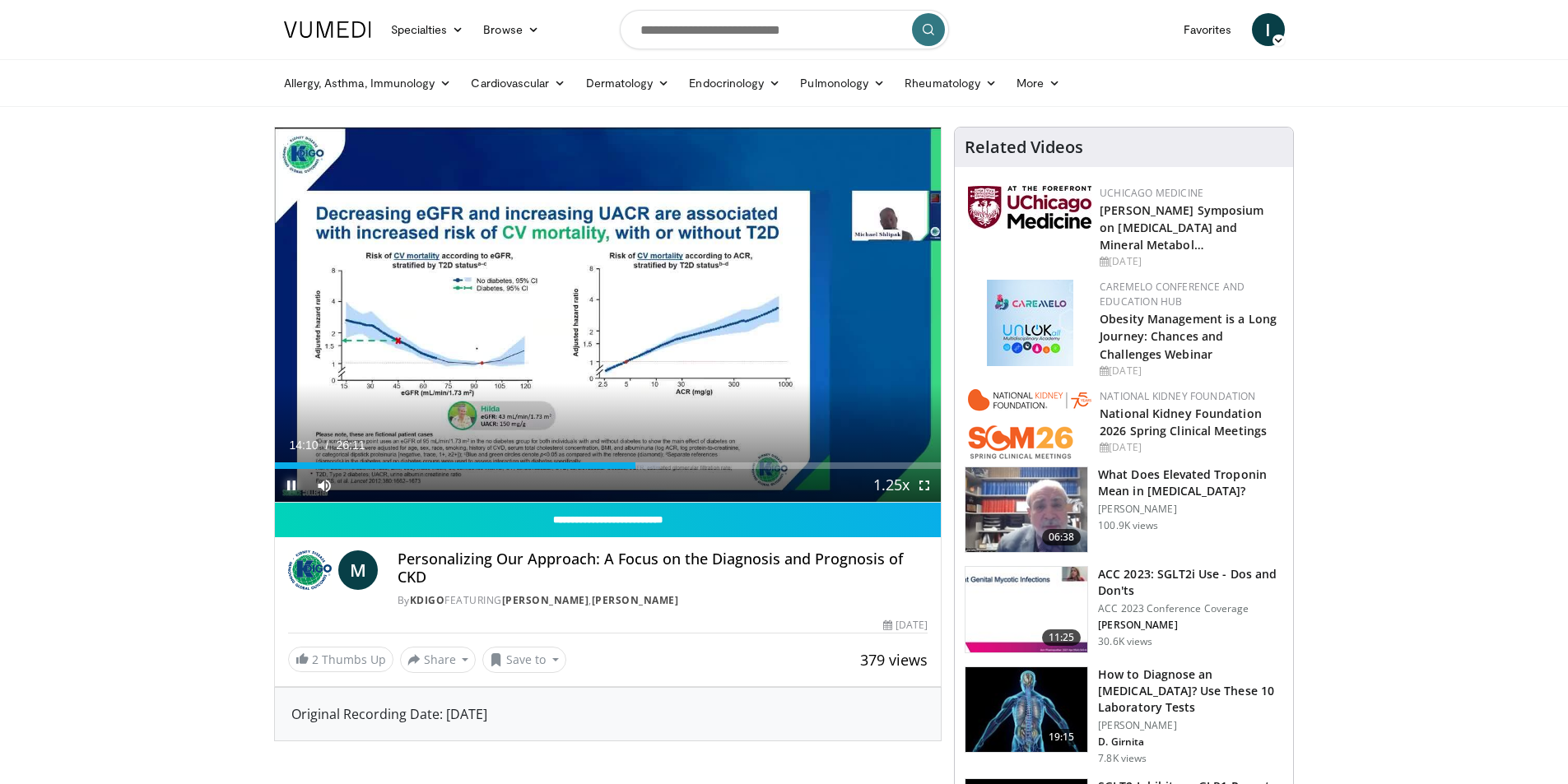
click at [290, 485] on span "Video Player" at bounding box center [291, 485] width 33 height 33
click at [290, 486] on span "Video Player" at bounding box center [291, 485] width 33 height 33
click at [290, 485] on span "Video Player" at bounding box center [291, 485] width 33 height 33
